Goal: Information Seeking & Learning: Learn about a topic

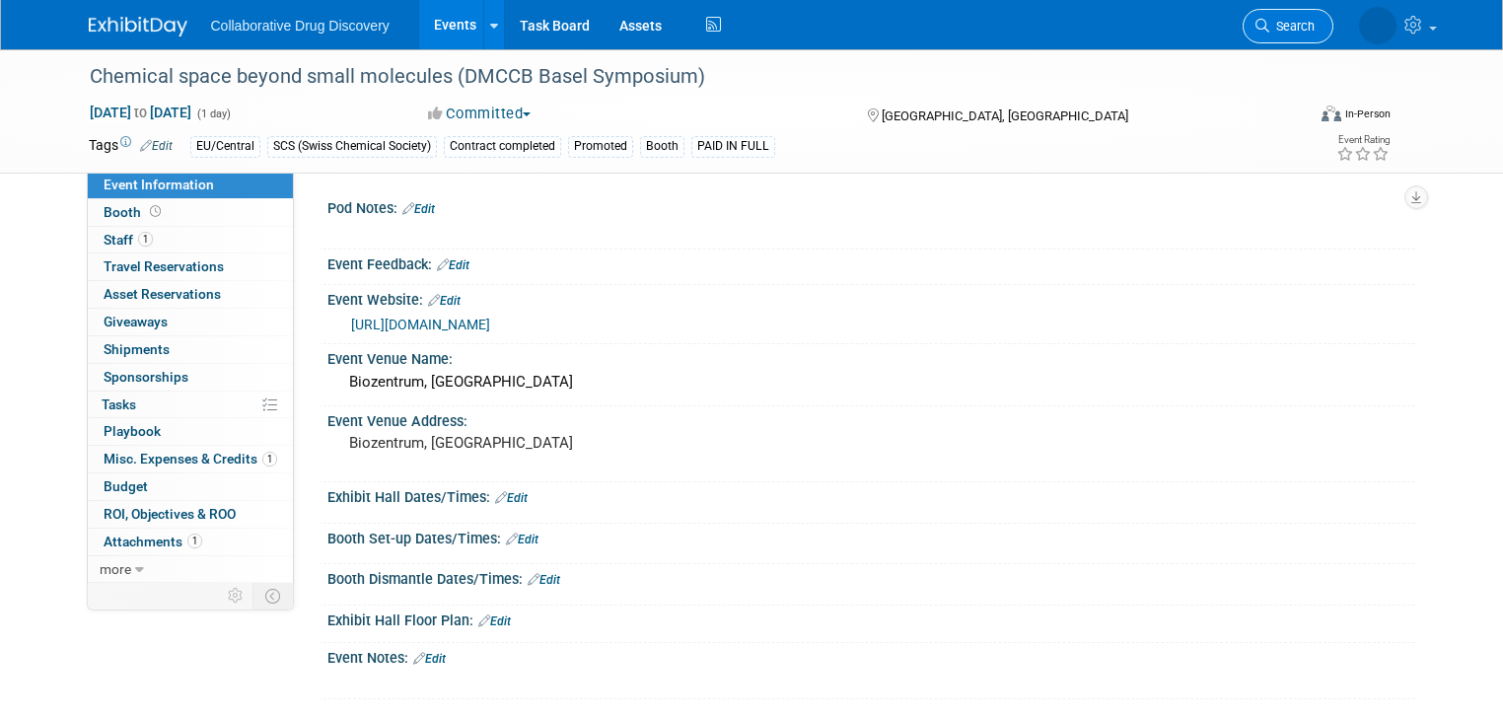
click at [1315, 29] on span "Search" at bounding box center [1292, 26] width 45 height 15
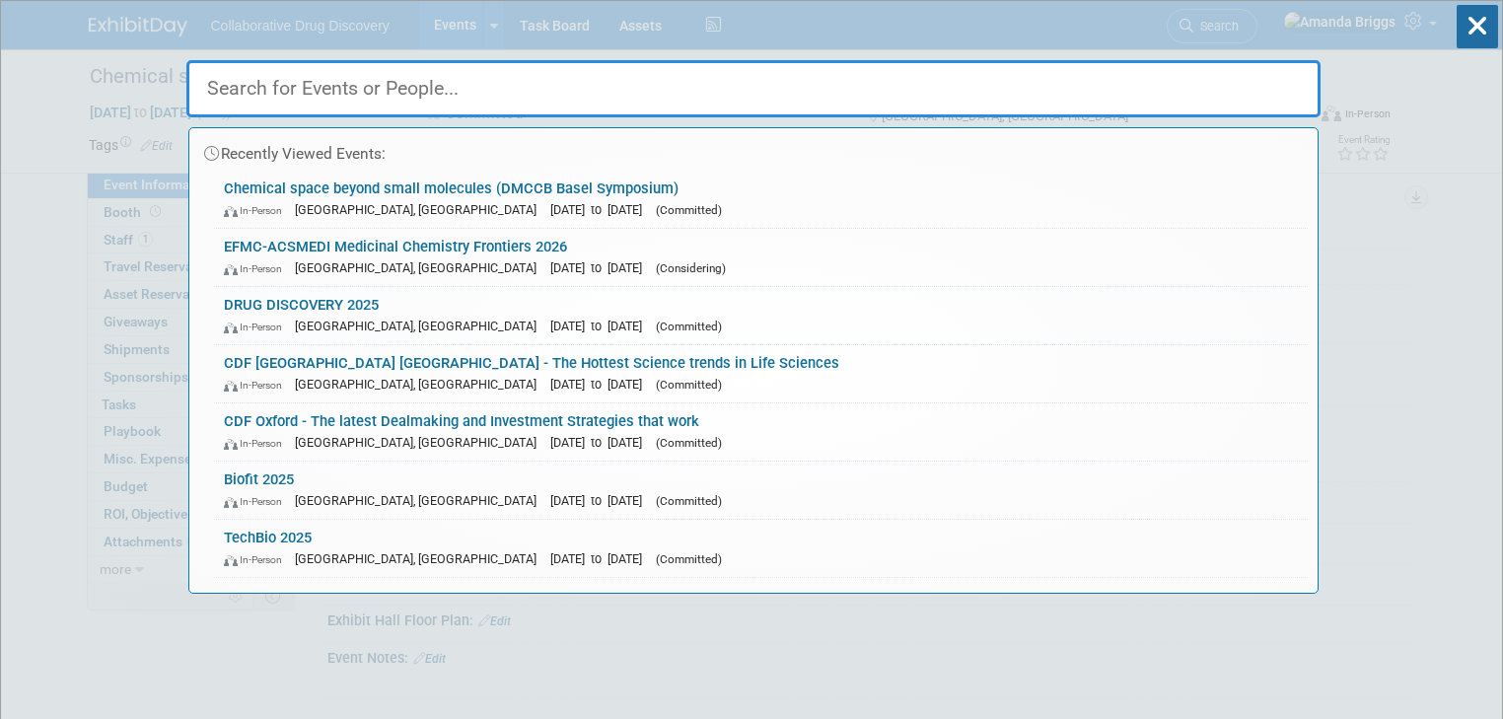
click at [915, 99] on input "text" at bounding box center [753, 88] width 1134 height 57
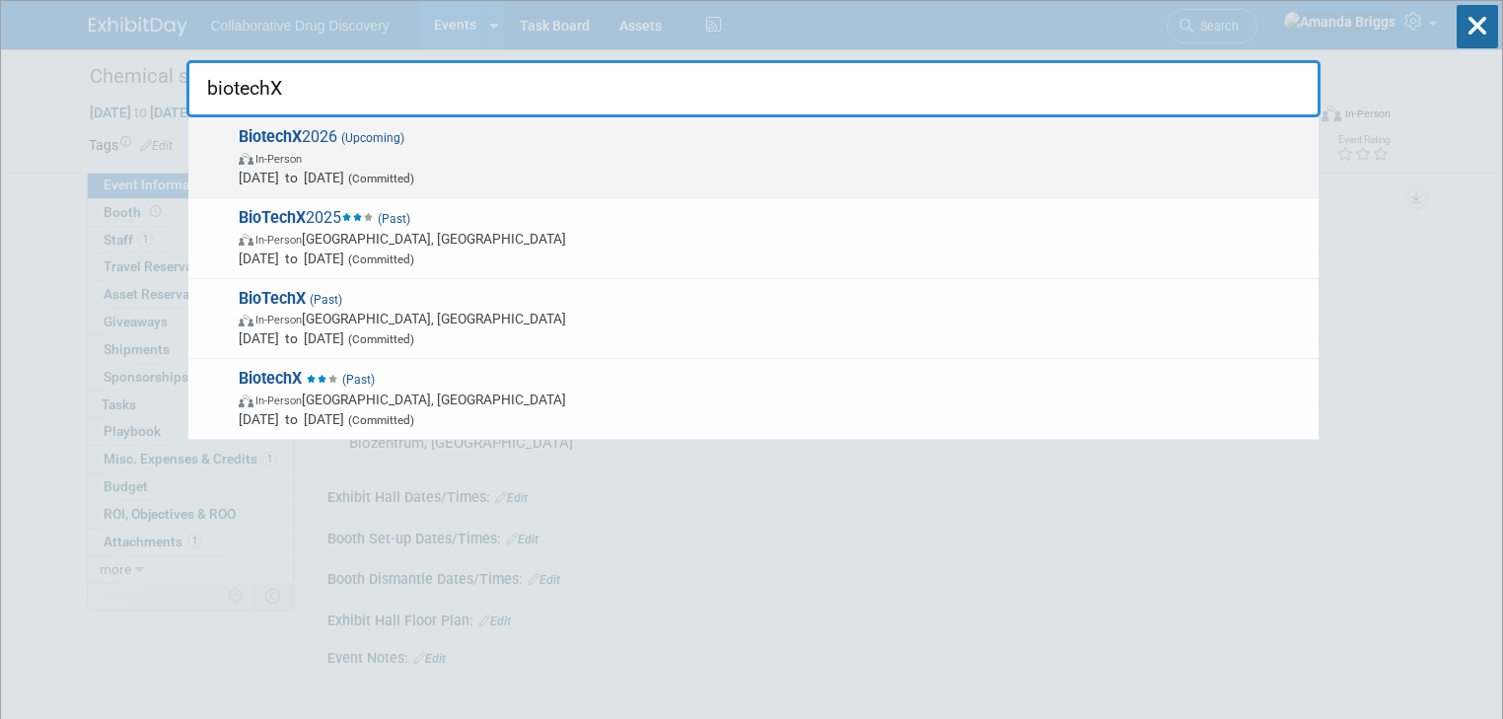
type input "biotechX"
click at [329, 134] on span "BiotechX 2026 (Upcoming) In-Person Oct 6, 2026 to Oct 8, 2026 (Committed)" at bounding box center [771, 157] width 1076 height 60
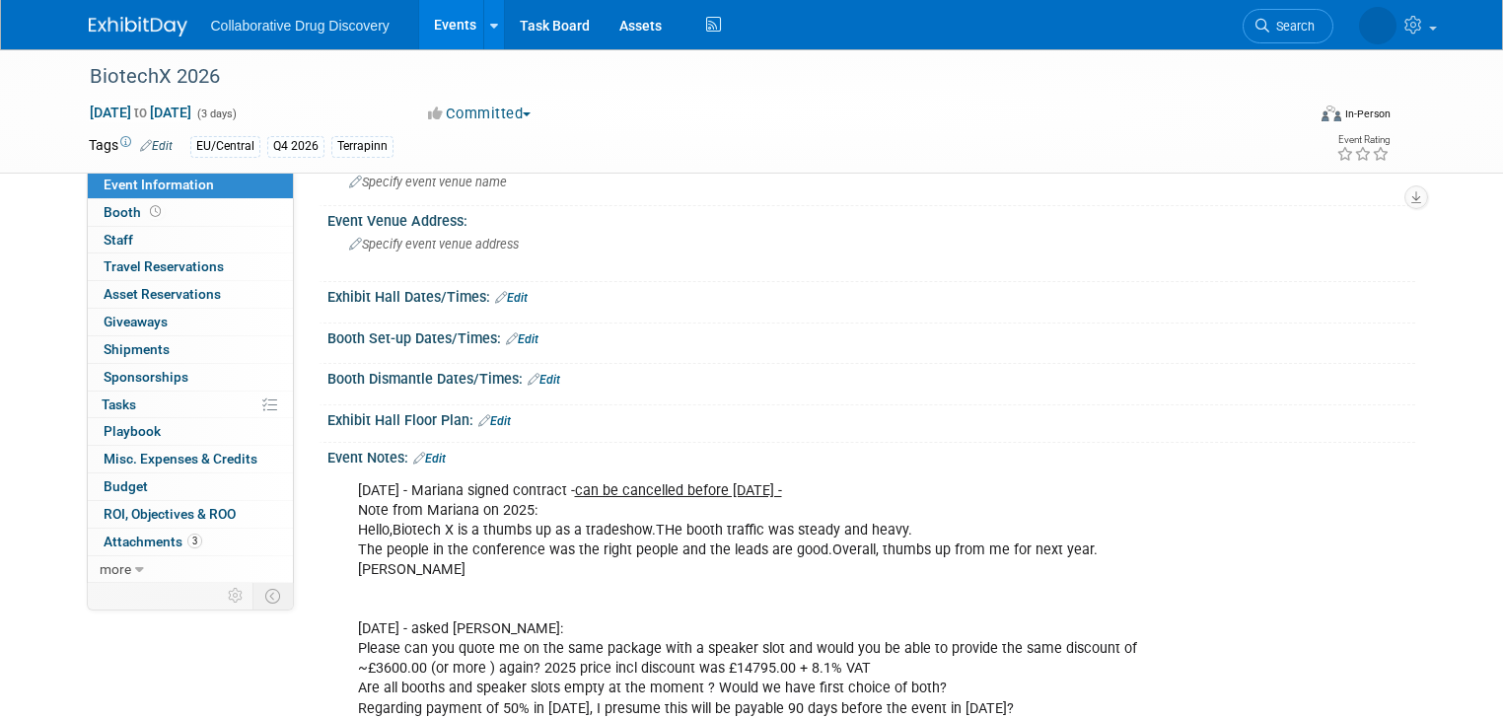
scroll to position [237, 0]
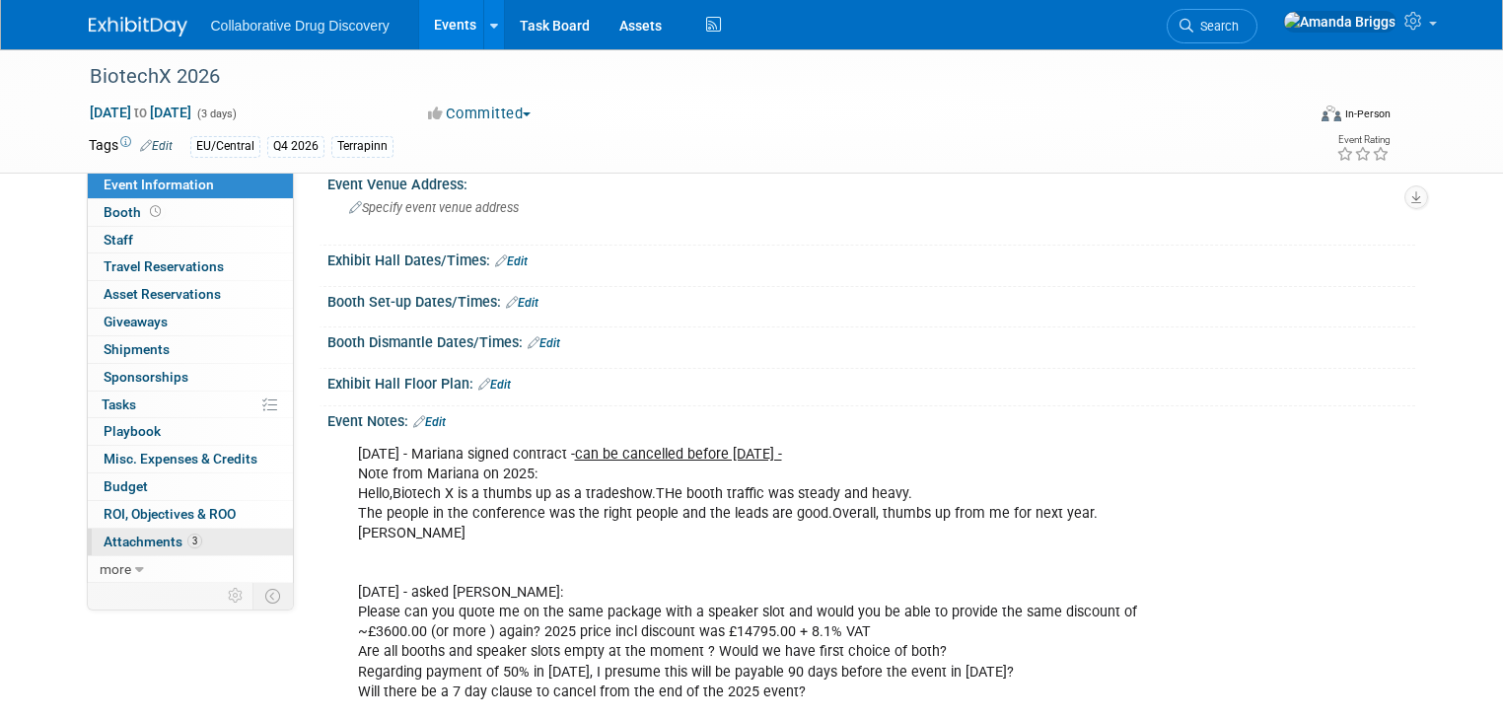
click at [107, 542] on span "Attachments 3" at bounding box center [153, 542] width 99 height 16
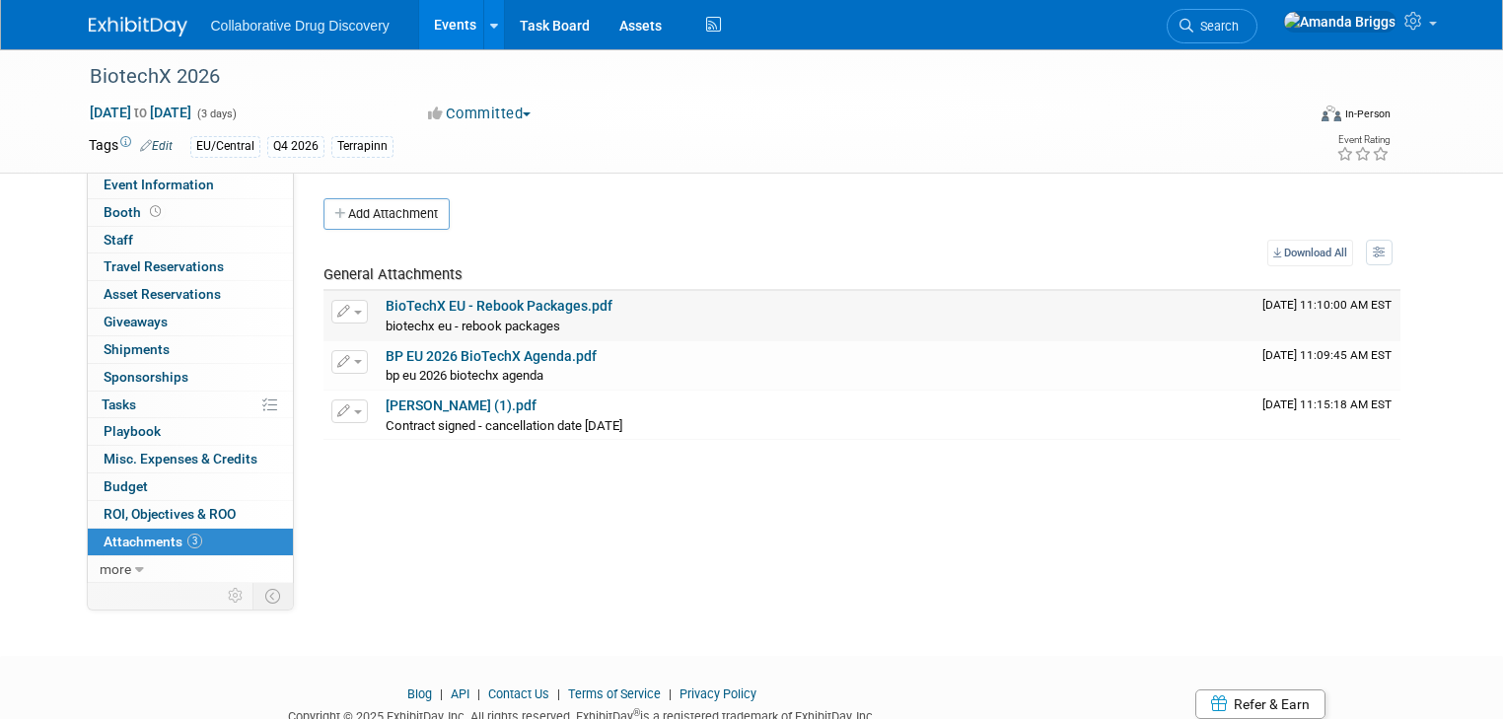
click at [511, 306] on link "BioTechX EU - Rebook Packages.pdf" at bounding box center [499, 306] width 227 height 16
click at [433, 25] on link "Events" at bounding box center [455, 24] width 72 height 49
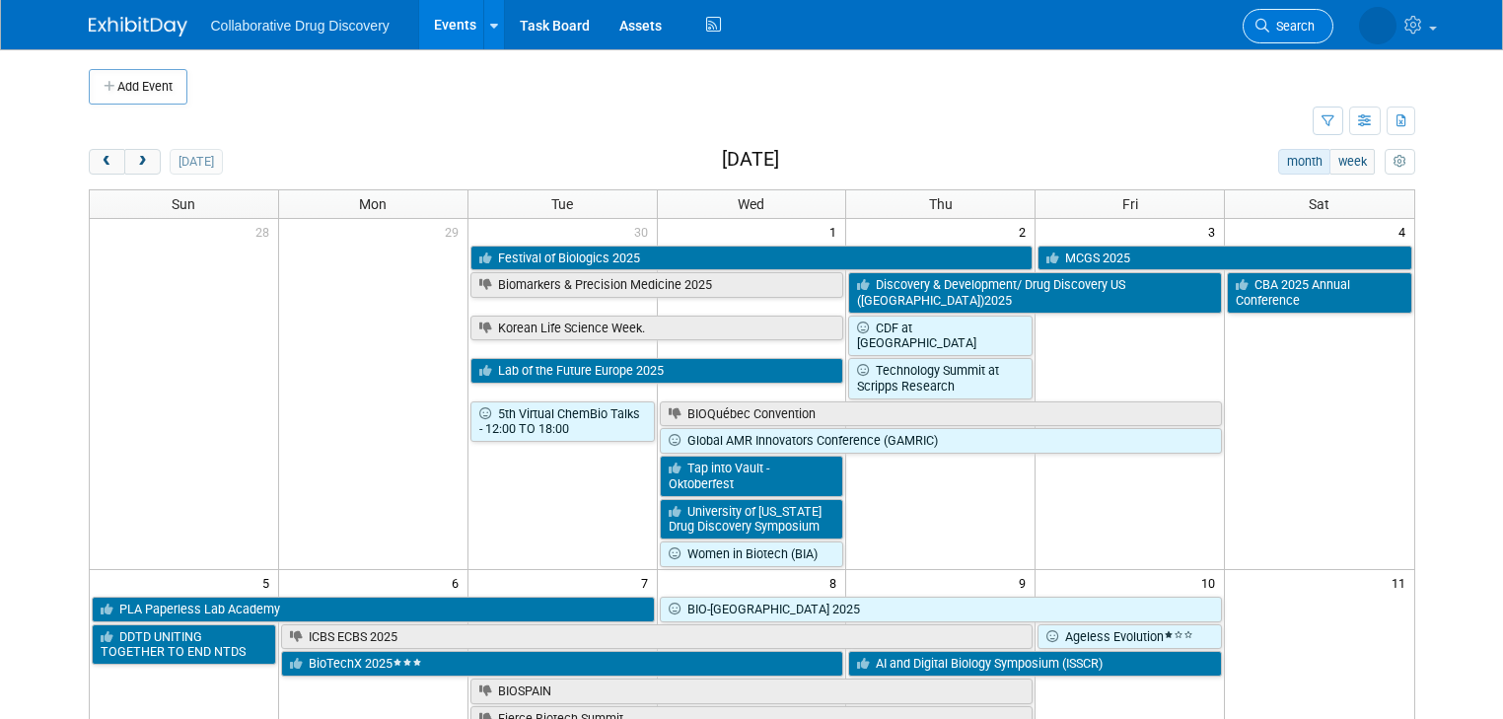
click at [1315, 25] on span "Search" at bounding box center [1292, 26] width 45 height 15
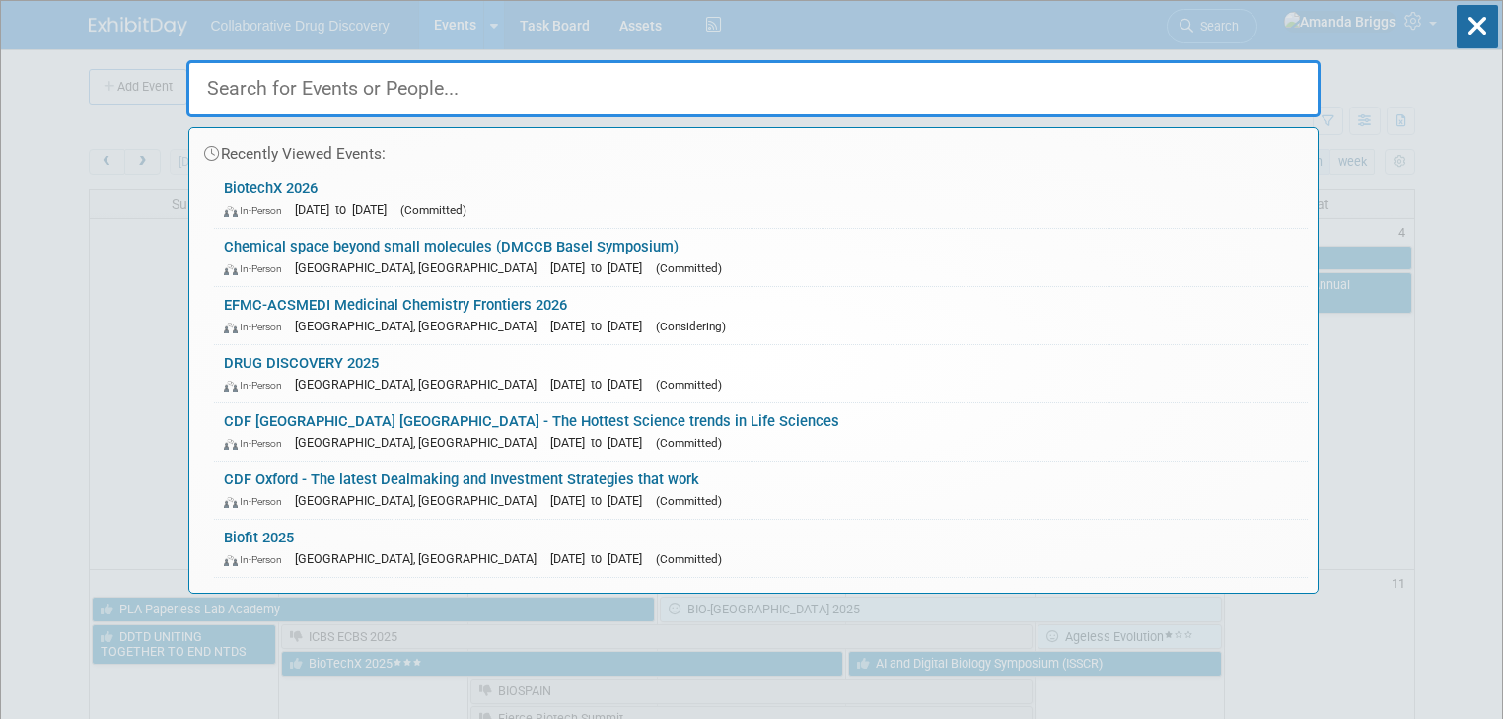
click at [564, 91] on input "text" at bounding box center [753, 88] width 1134 height 57
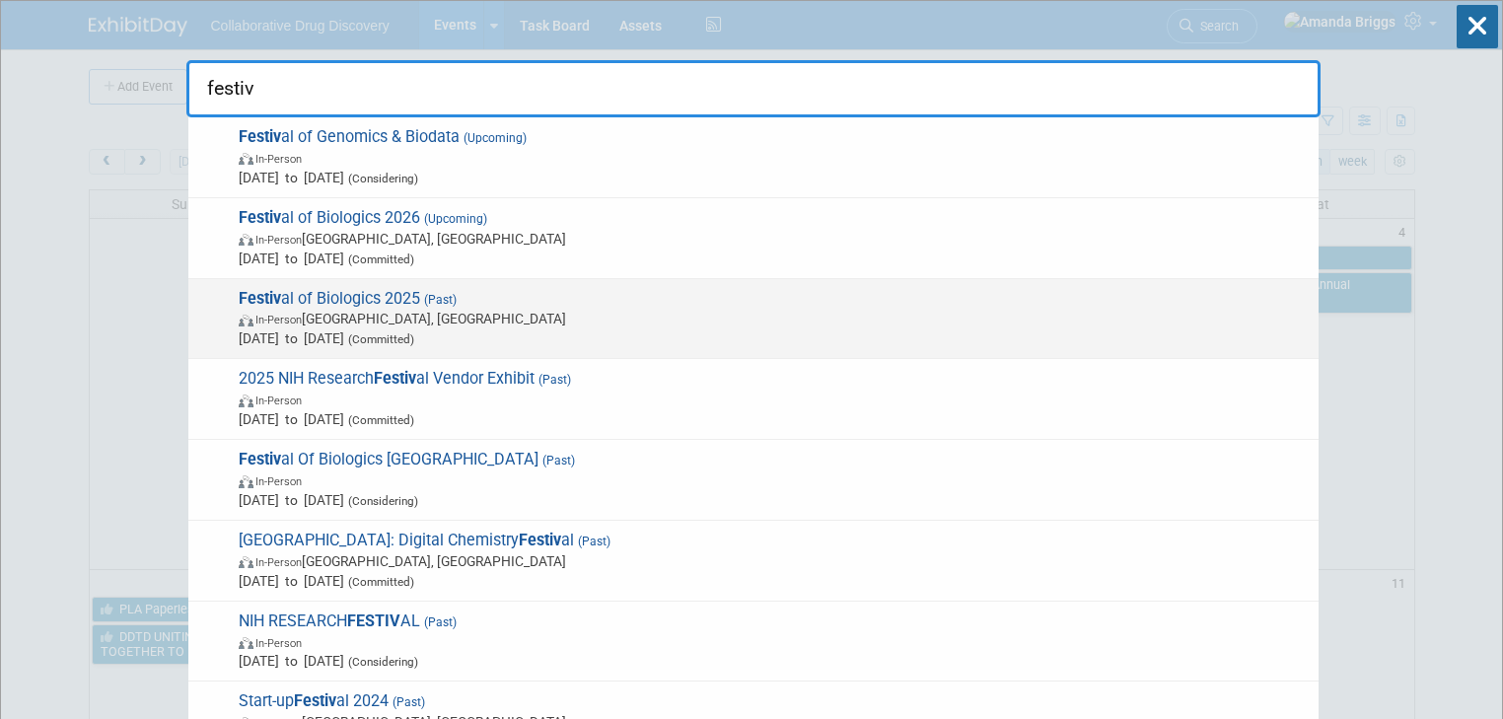
type input "festiv"
click at [347, 300] on span "Festiv al of Biologics 2025 (Past) In-Person Basel, Switzerland Sep 30, 2025 to…" at bounding box center [771, 319] width 1076 height 60
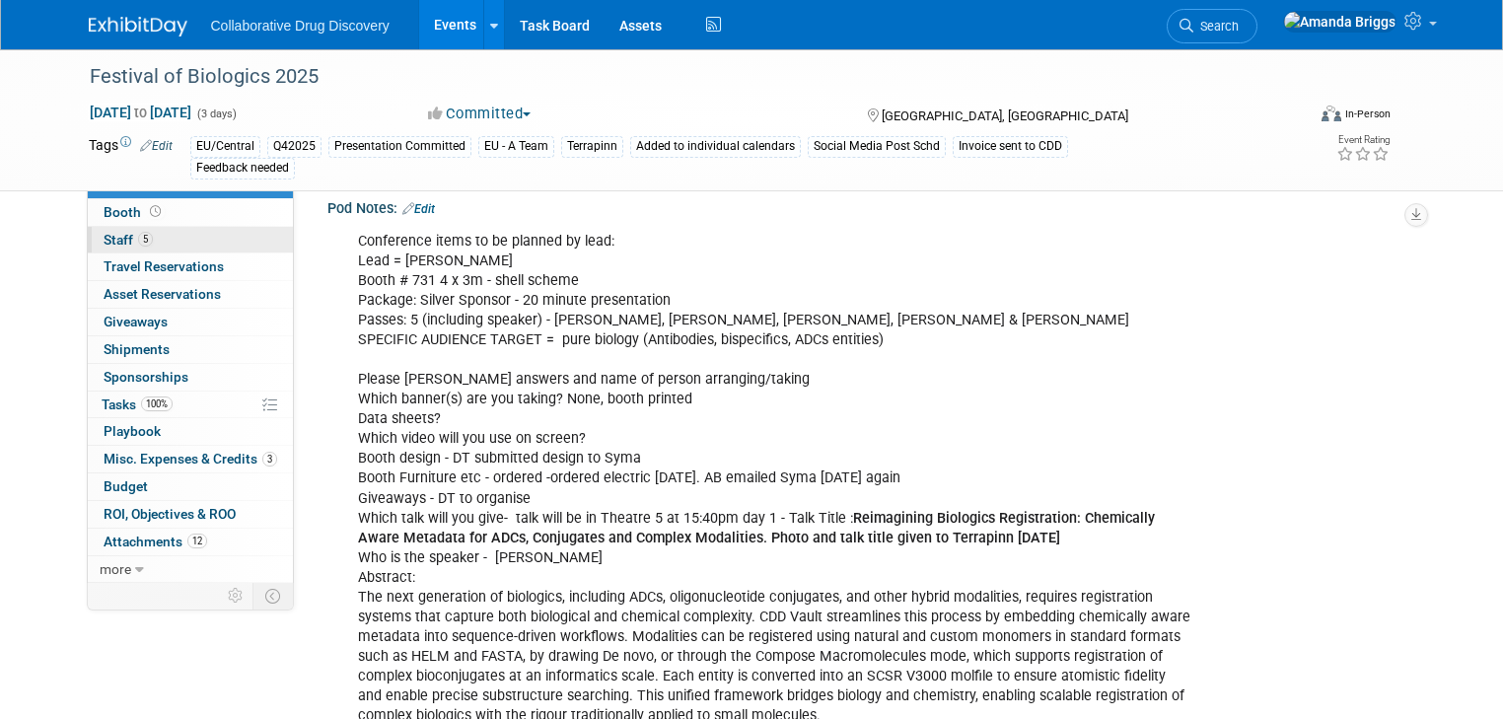
click at [104, 236] on span "Staff 5" at bounding box center [128, 240] width 49 height 16
